Goal: Task Accomplishment & Management: Manage account settings

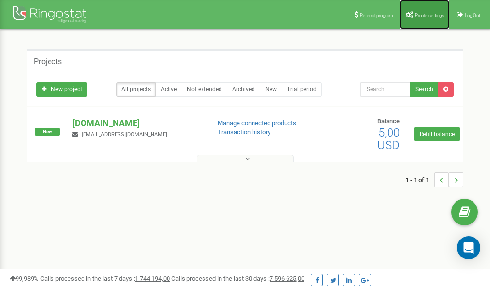
click at [415, 13] on span "Profile settings" at bounding box center [429, 15] width 30 height 5
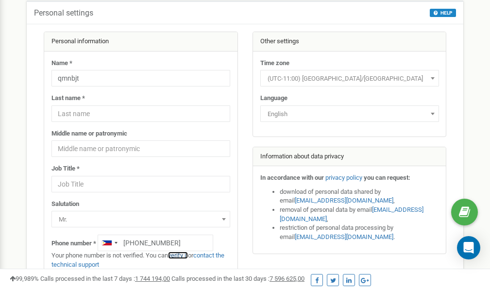
click at [184, 254] on link "verify it" at bounding box center [178, 254] width 20 height 7
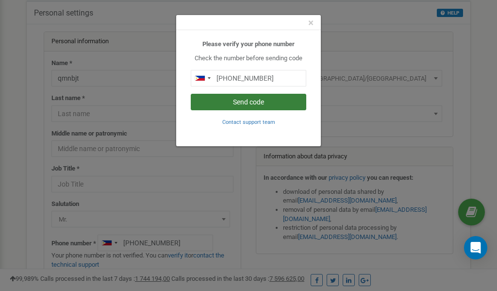
click at [234, 98] on button "Send code" at bounding box center [248, 102] width 115 height 16
